Goal: Task Accomplishment & Management: Use online tool/utility

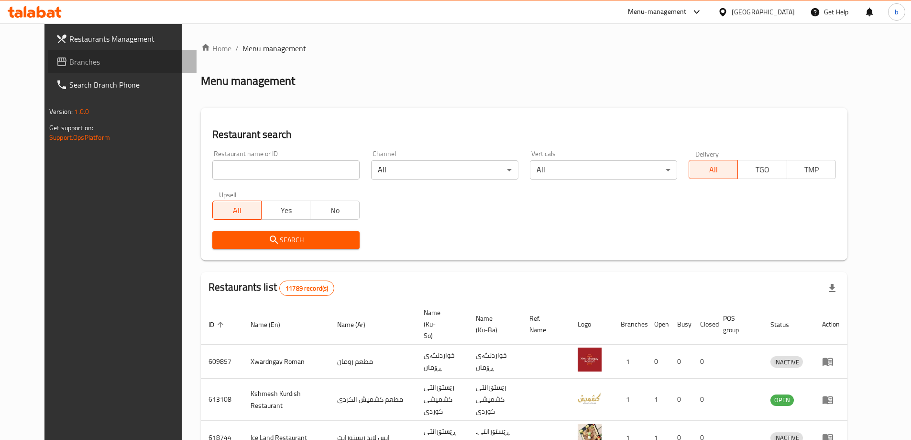
click at [92, 65] on span "Branches" at bounding box center [129, 61] width 120 height 11
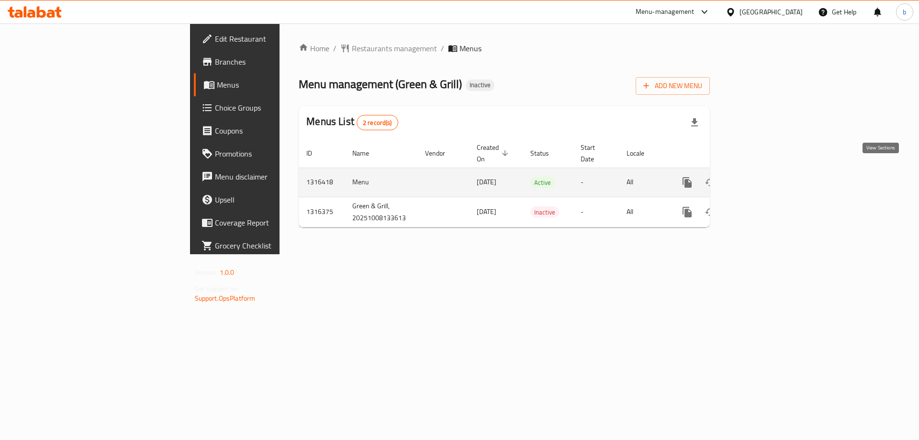
click at [762, 177] on icon "enhanced table" at bounding box center [755, 182] width 11 height 11
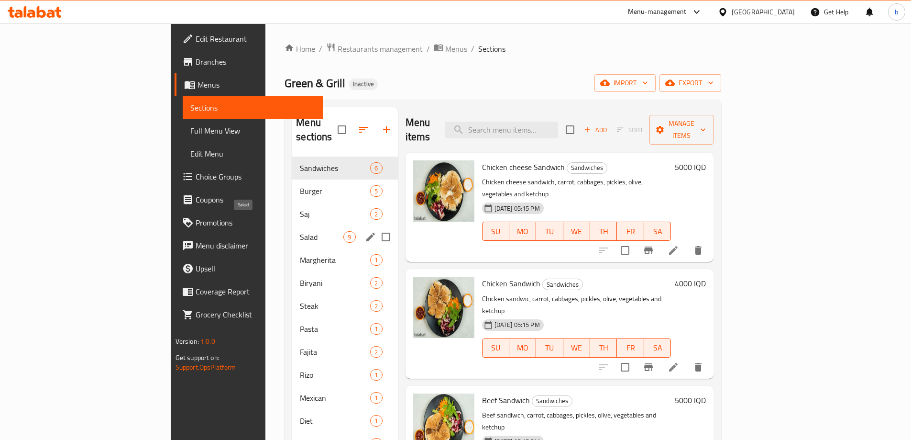
click at [300, 231] on span "Salad" at bounding box center [322, 236] width 44 height 11
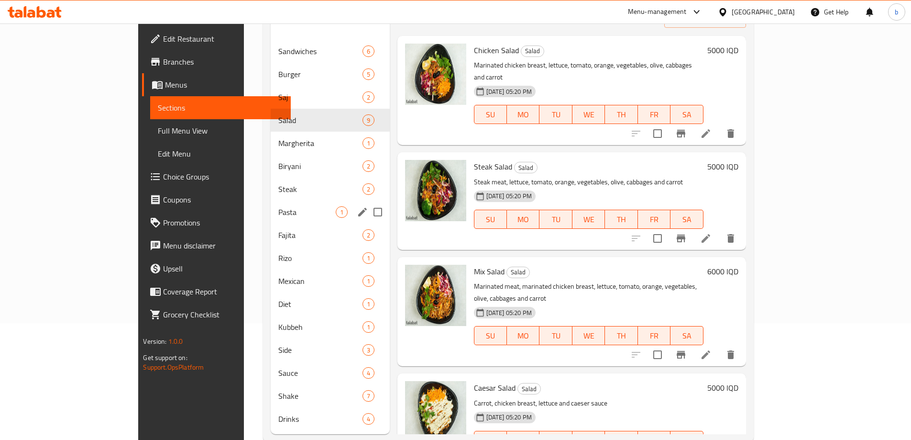
scroll to position [134, 0]
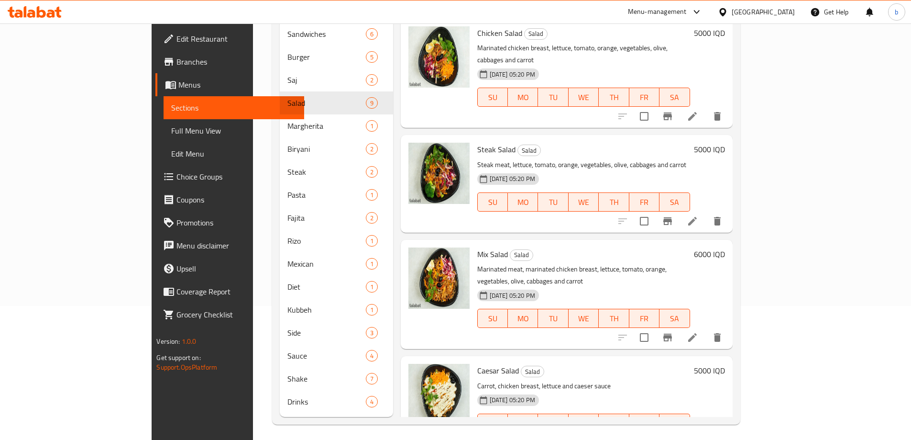
click at [177, 34] on span "Edit Restaurant" at bounding box center [237, 38] width 120 height 11
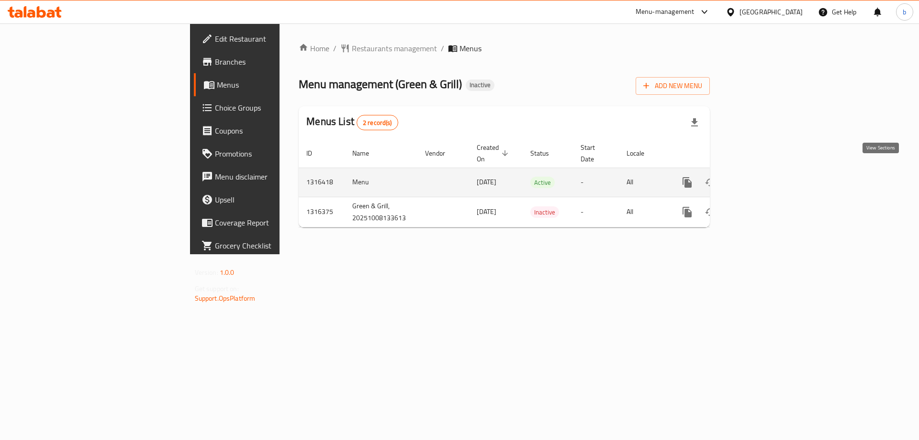
click at [762, 177] on icon "enhanced table" at bounding box center [755, 182] width 11 height 11
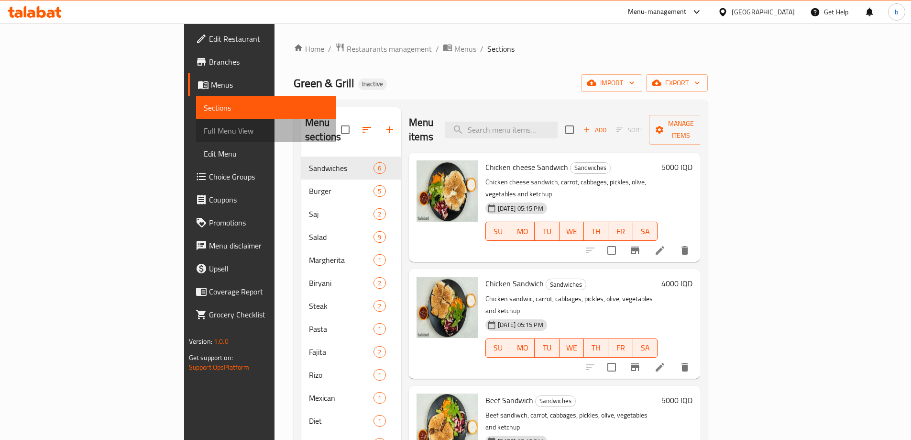
click at [204, 130] on span "Full Menu View" at bounding box center [266, 130] width 125 height 11
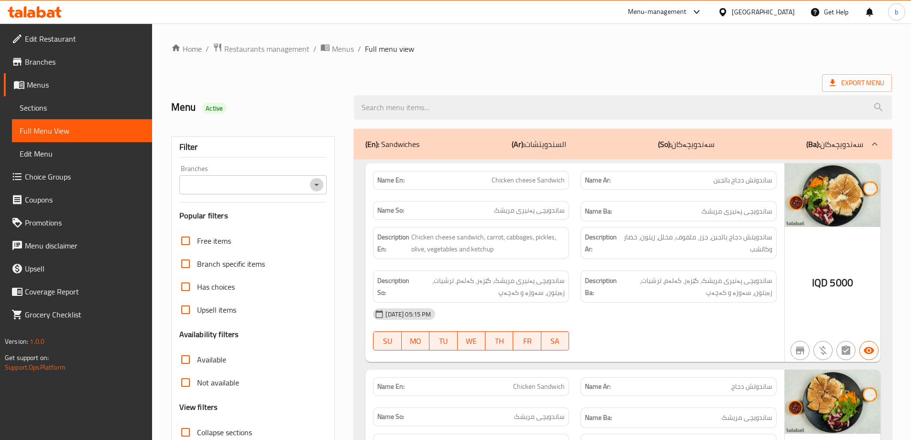
click at [313, 183] on icon "Open" at bounding box center [316, 184] width 11 height 11
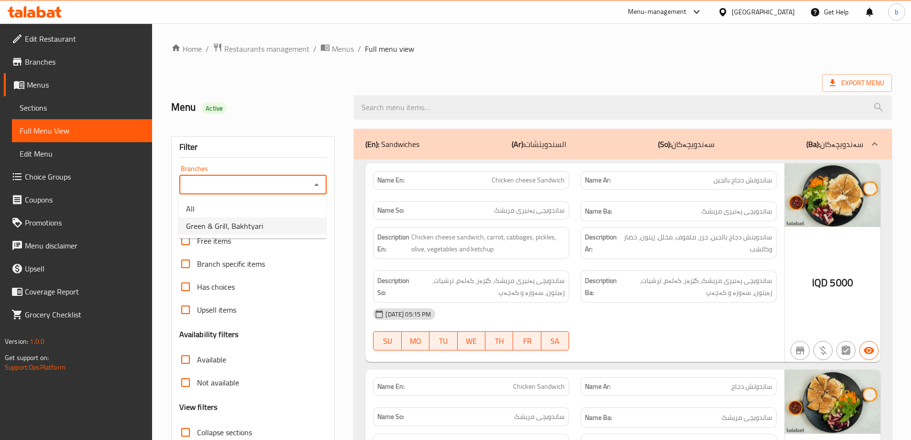
click at [228, 229] on span "Green & Grill, Bakhtyari" at bounding box center [224, 225] width 77 height 11
type input "Green & Grill, Bakhtyari"
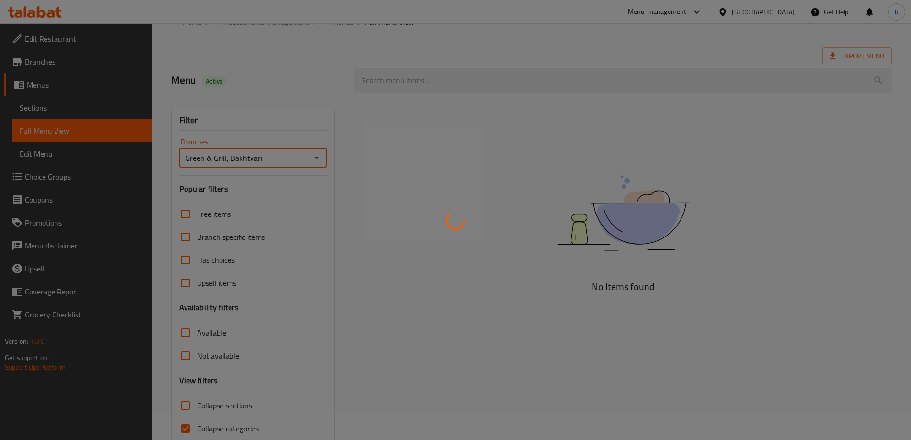
scroll to position [69, 0]
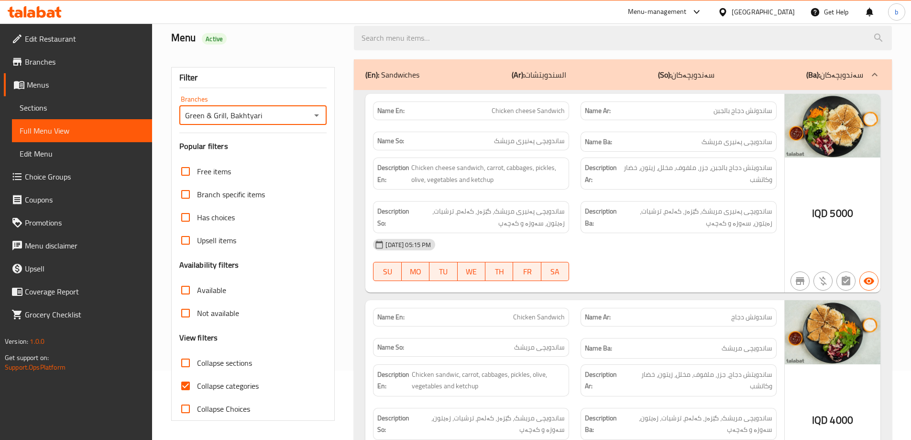
click at [190, 363] on input "Collapse sections" at bounding box center [185, 362] width 23 height 23
checkbox input "true"
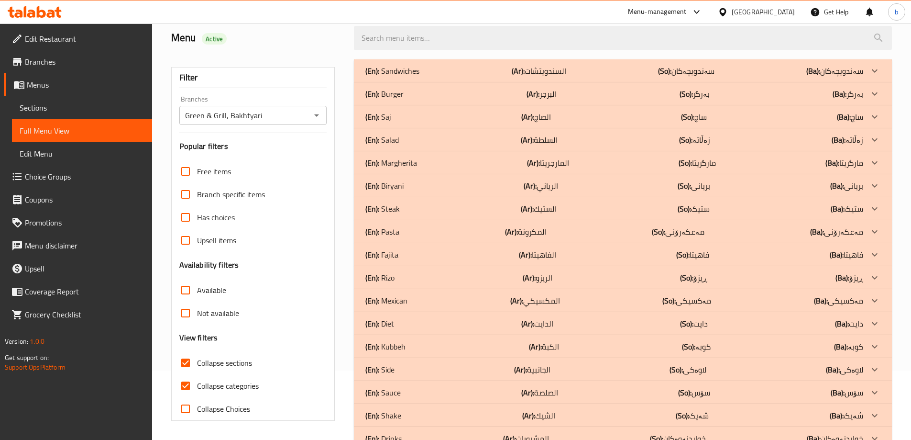
click at [184, 387] on input "Collapse categories" at bounding box center [185, 385] width 23 height 23
checkbox input "false"
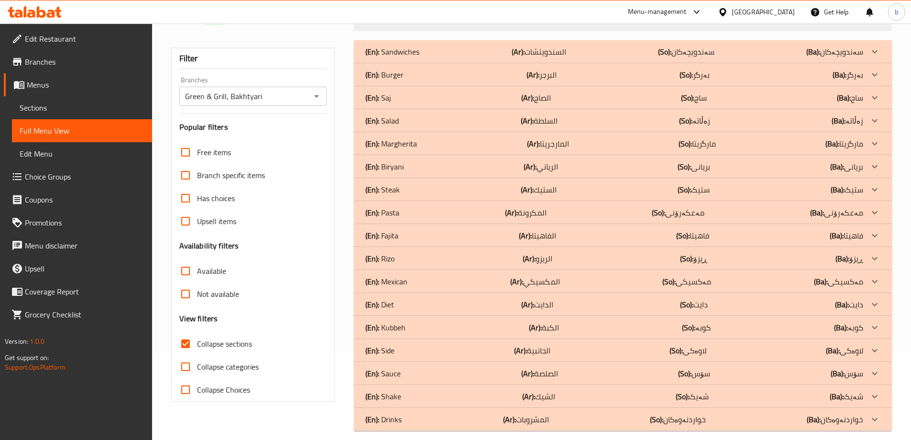
scroll to position [99, 0]
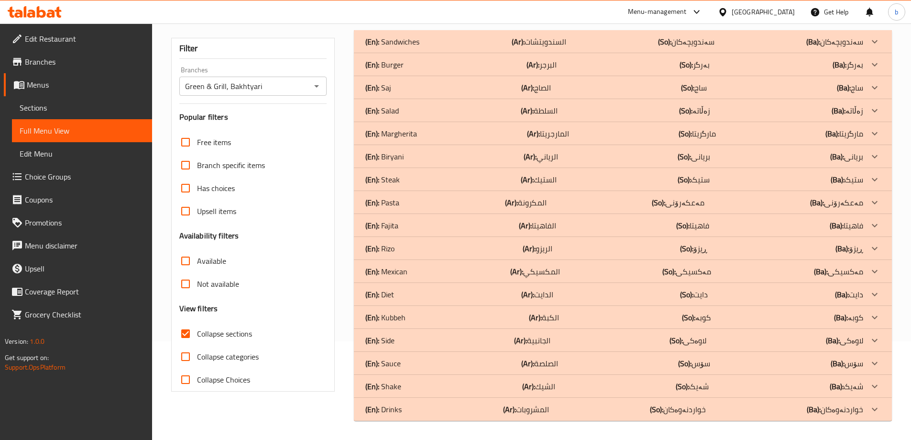
click at [533, 413] on p "(Ar): المشروبات" at bounding box center [526, 408] width 46 height 11
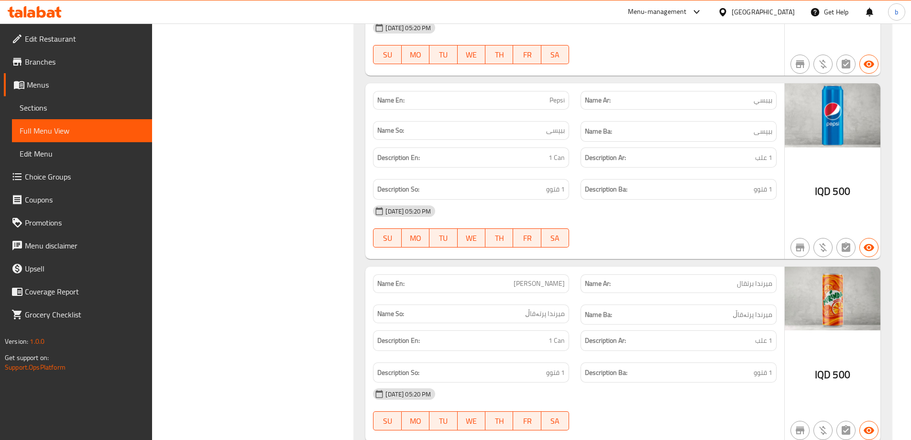
scroll to position [526, 0]
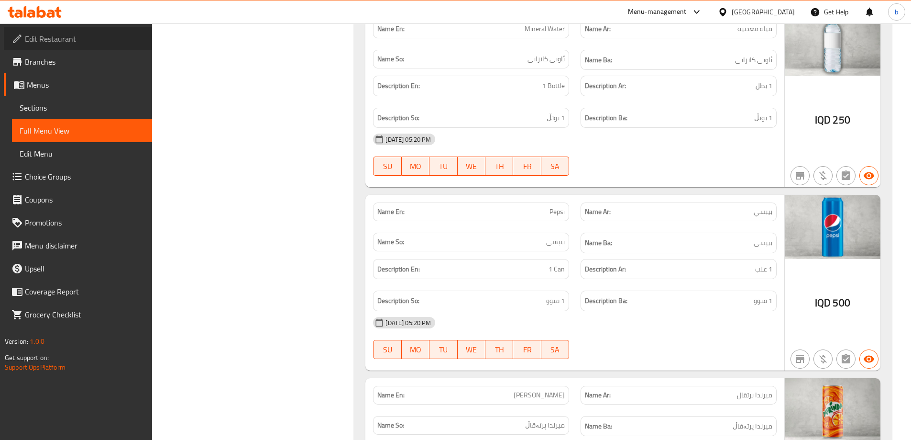
click at [67, 44] on span "Edit Restaurant" at bounding box center [85, 38] width 120 height 11
